Goal: Transaction & Acquisition: Download file/media

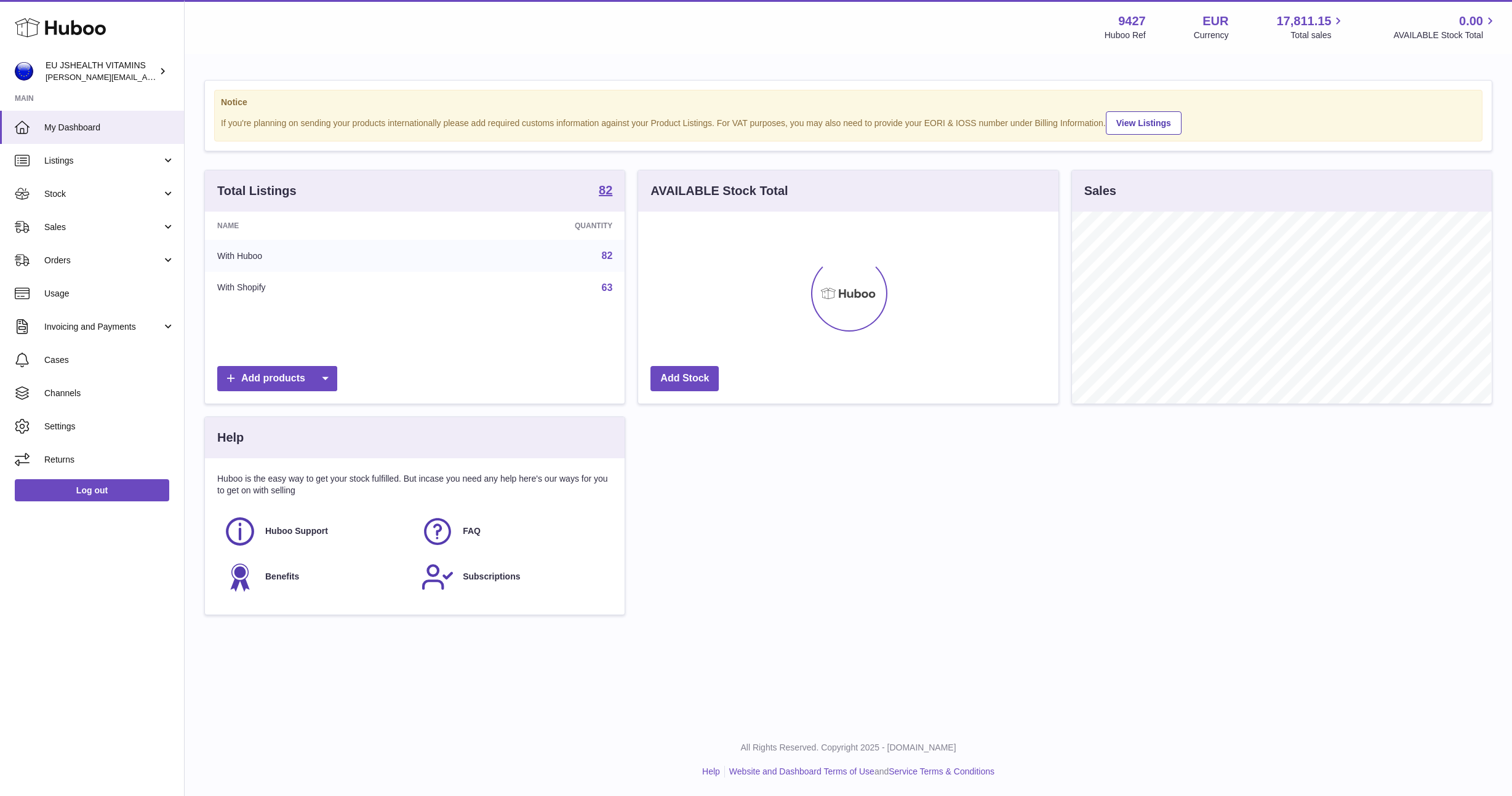
scroll to position [192, 419]
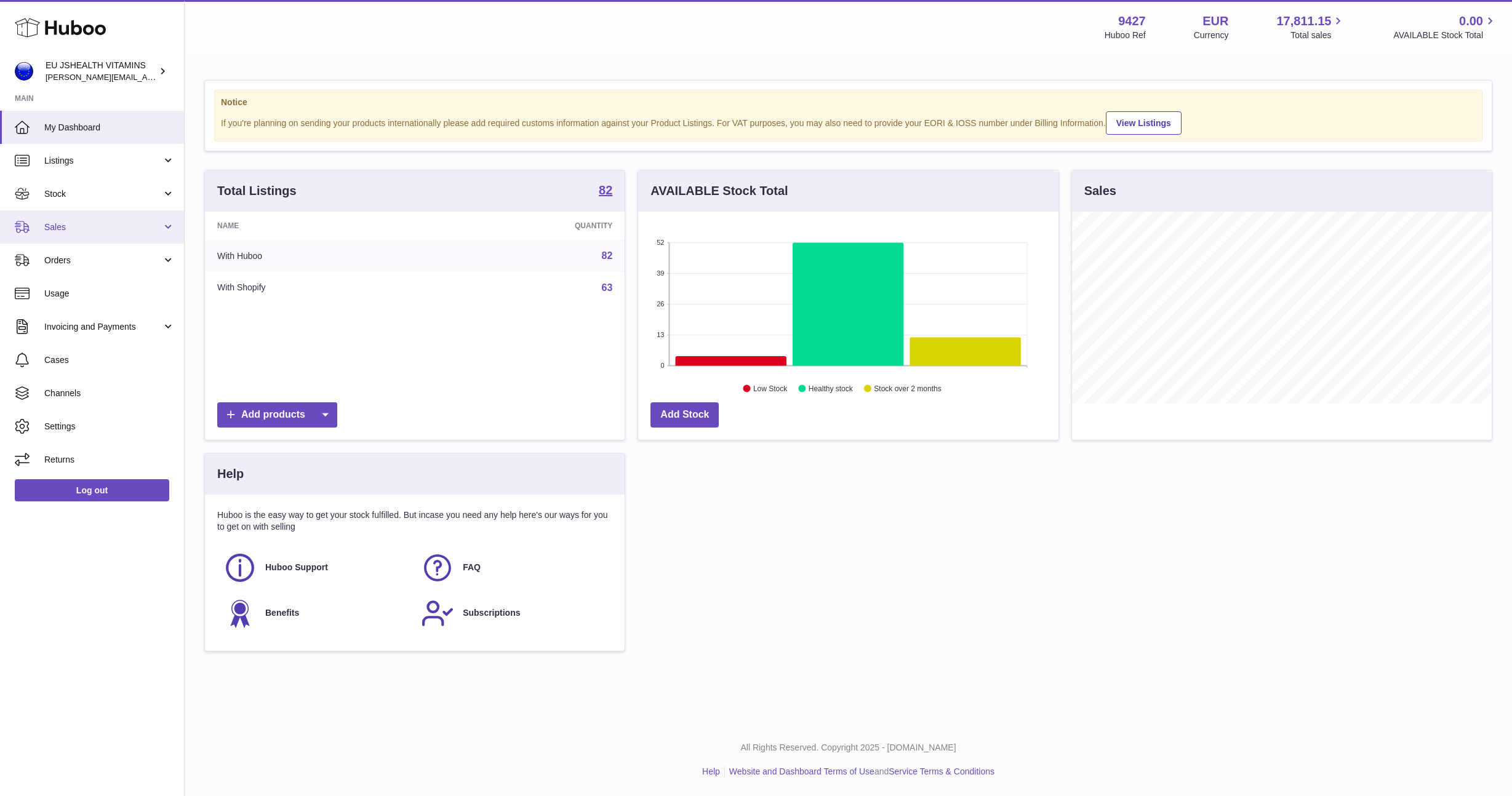
click at [125, 211] on link "Sales" at bounding box center [92, 227] width 184 height 33
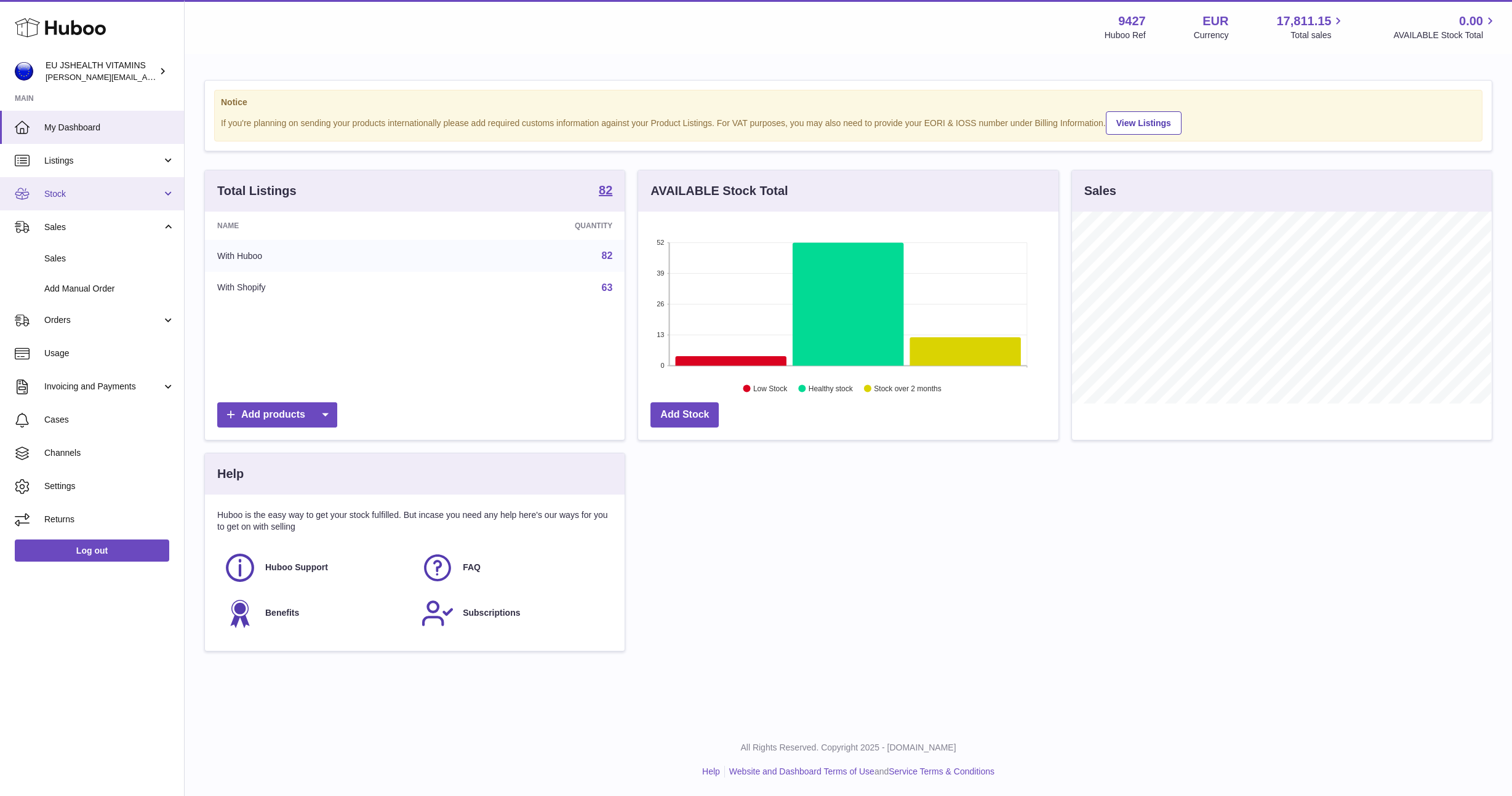
click at [96, 192] on span "Stock" at bounding box center [103, 194] width 118 height 12
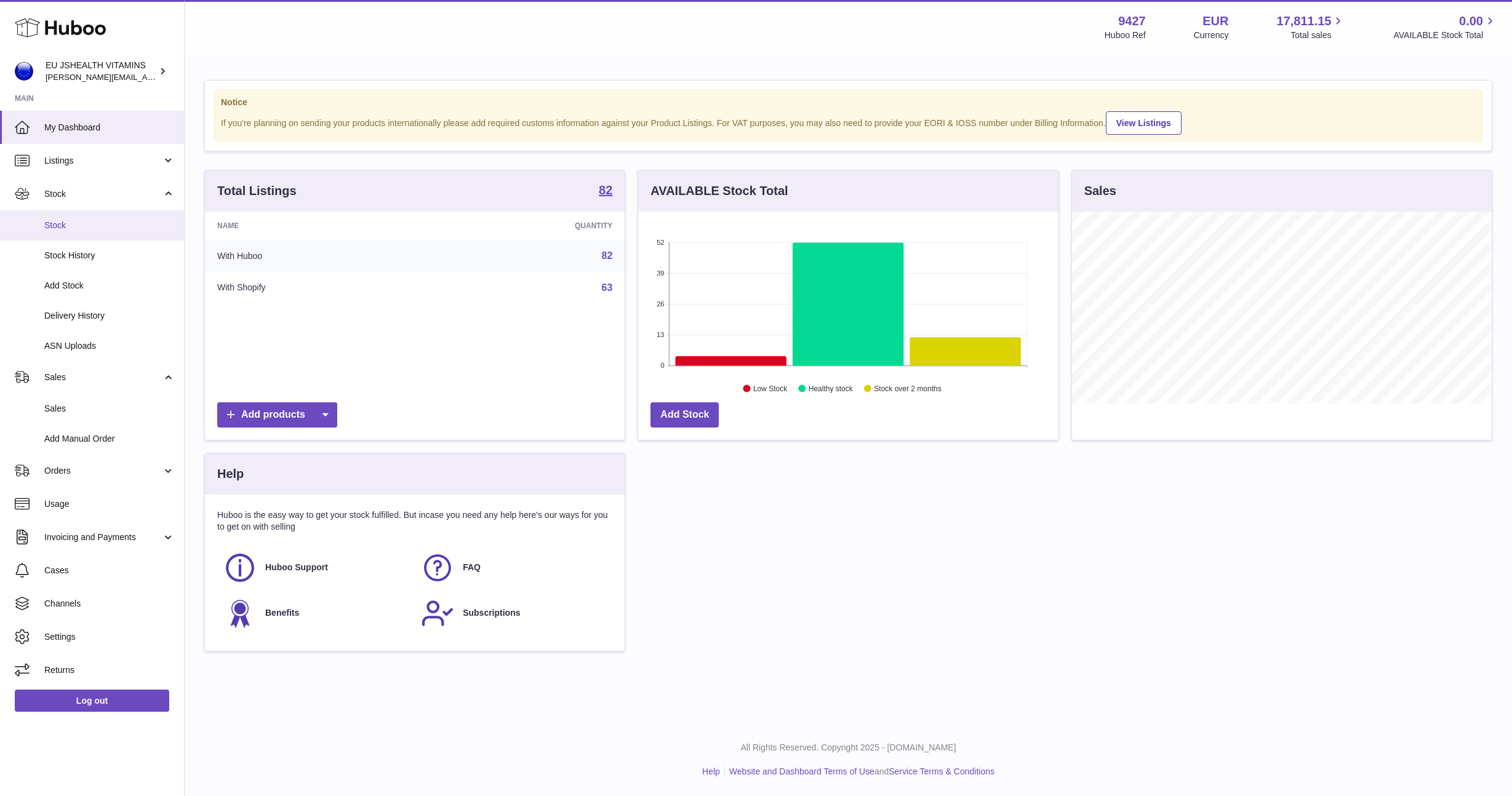
click at [99, 227] on span "Stock" at bounding box center [110, 225] width 131 height 12
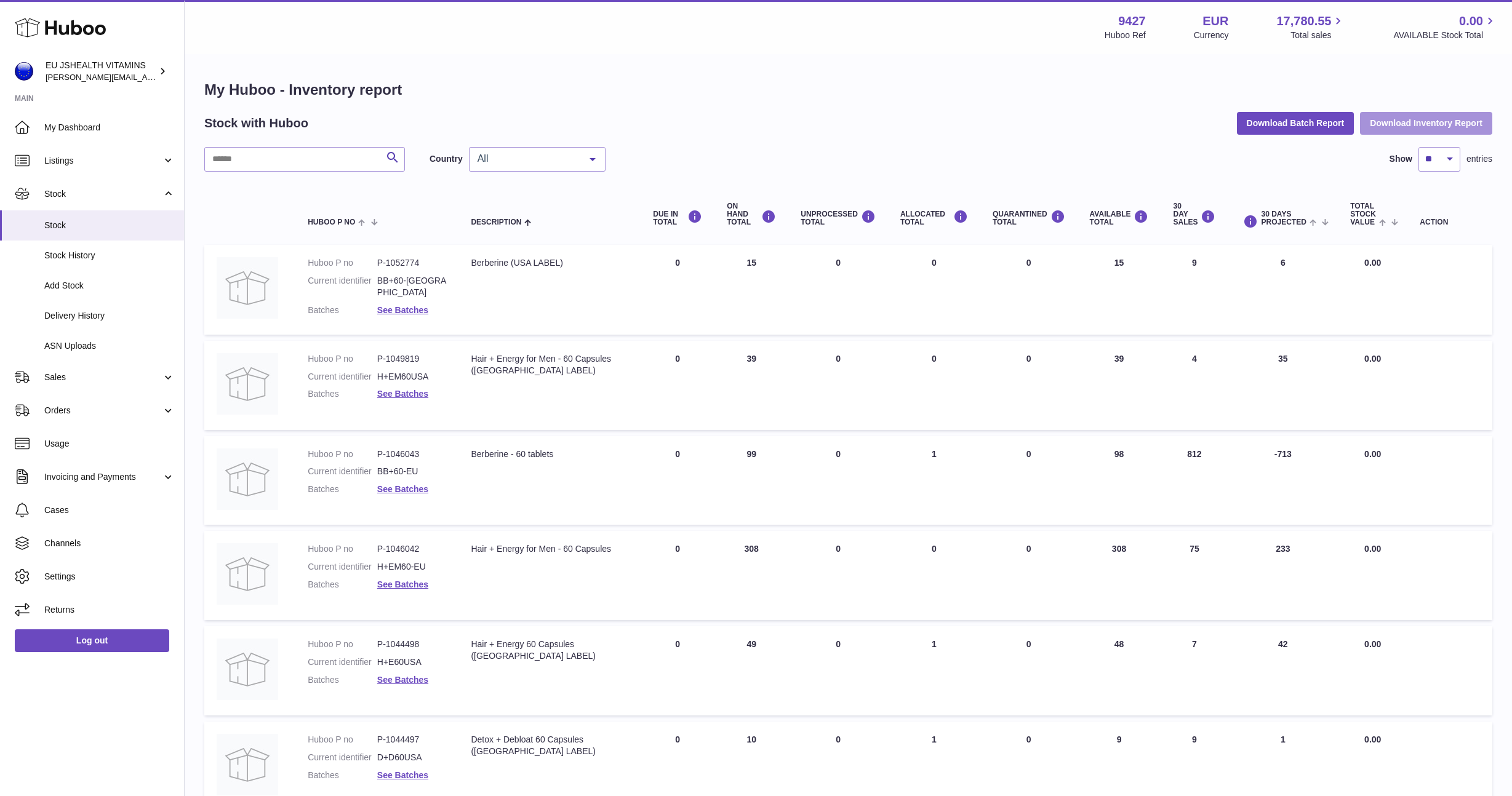
click at [1415, 116] on button "Download Inventory Report" at bounding box center [1426, 123] width 132 height 22
